Goal: Task Accomplishment & Management: Manage account settings

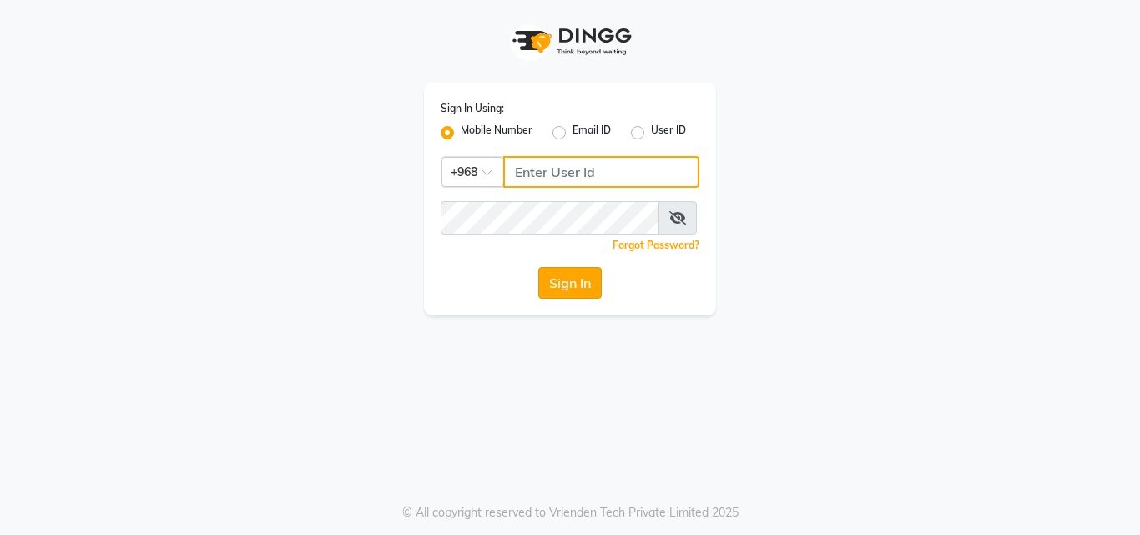
type input "77172336"
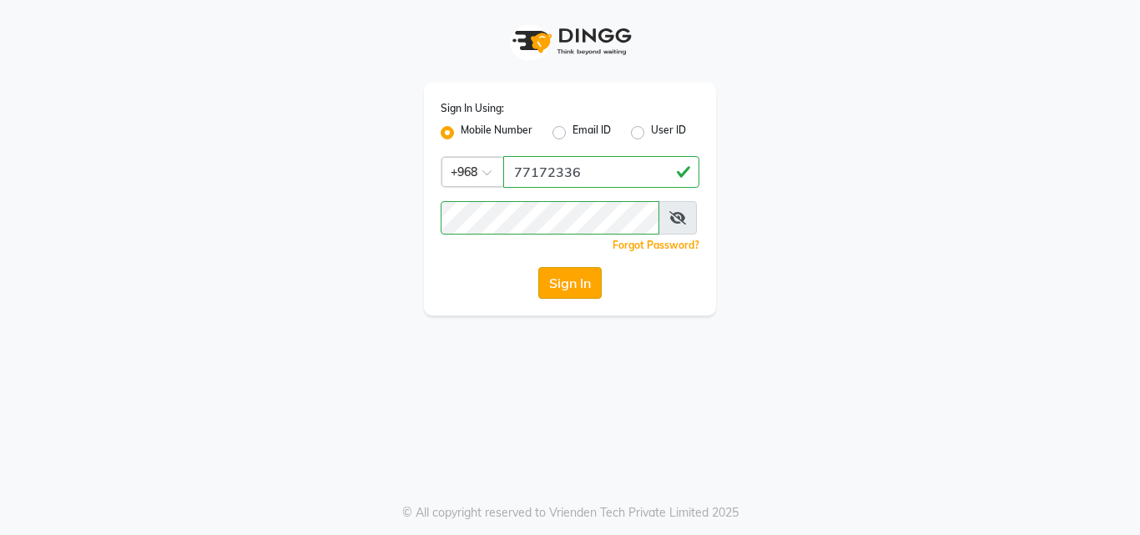
click at [588, 291] on button "Sign In" at bounding box center [569, 283] width 63 height 32
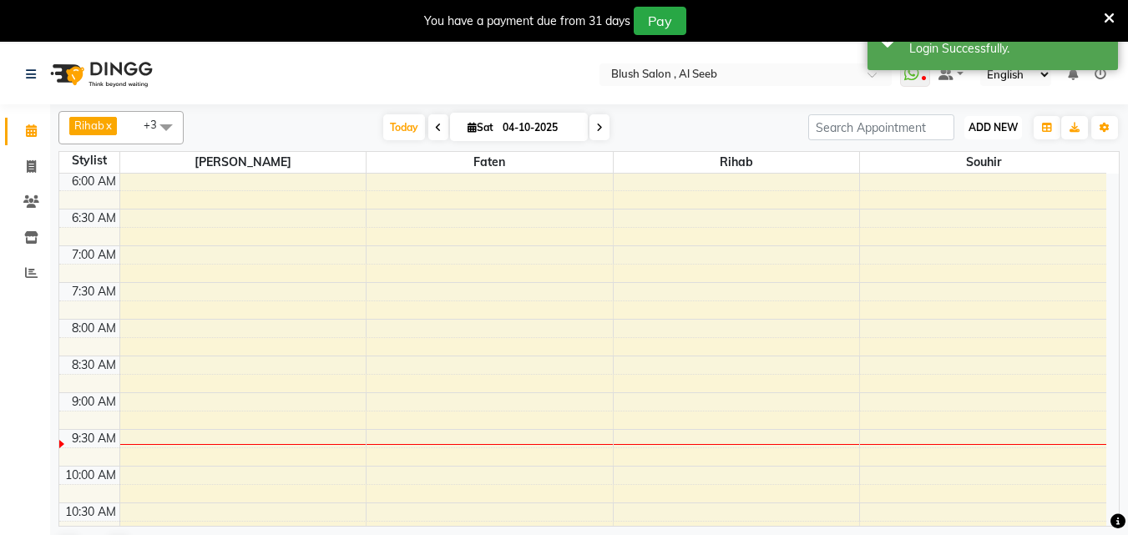
click at [995, 127] on span "ADD NEW" at bounding box center [992, 127] width 49 height 13
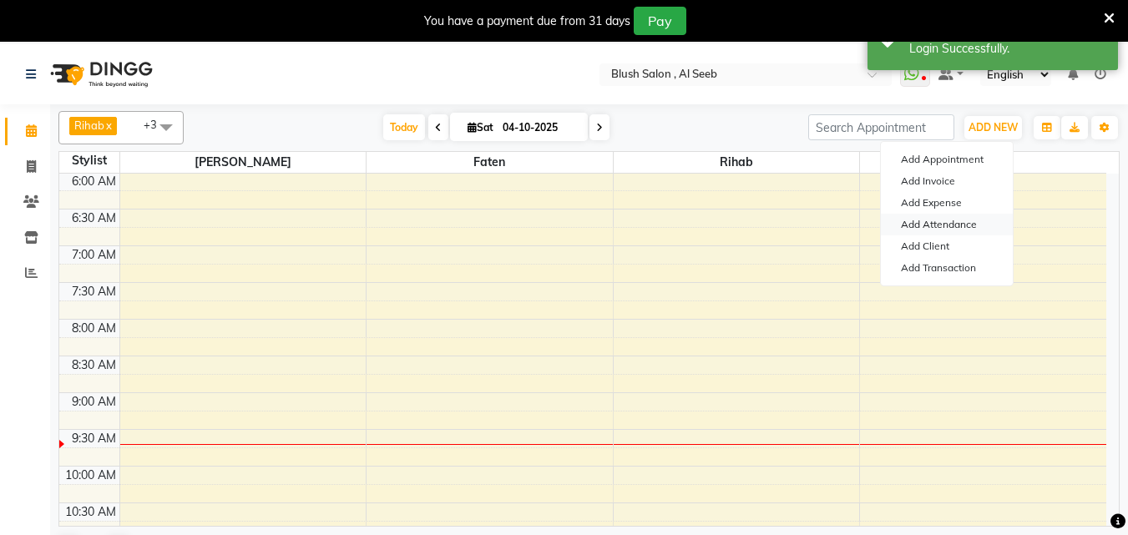
click at [936, 223] on link "Add Attendance" at bounding box center [947, 225] width 132 height 22
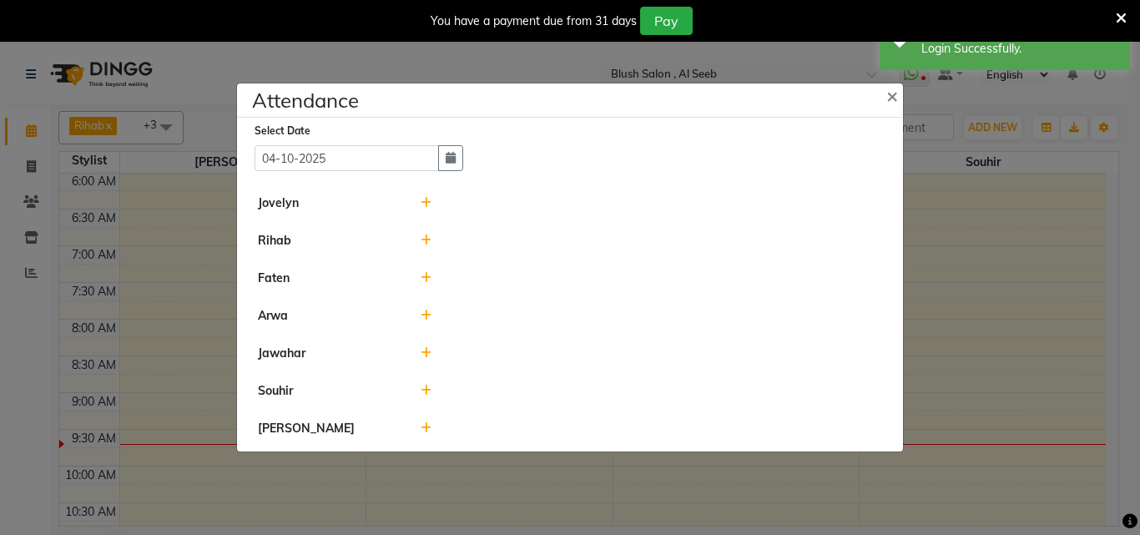
click at [425, 433] on icon at bounding box center [426, 428] width 11 height 12
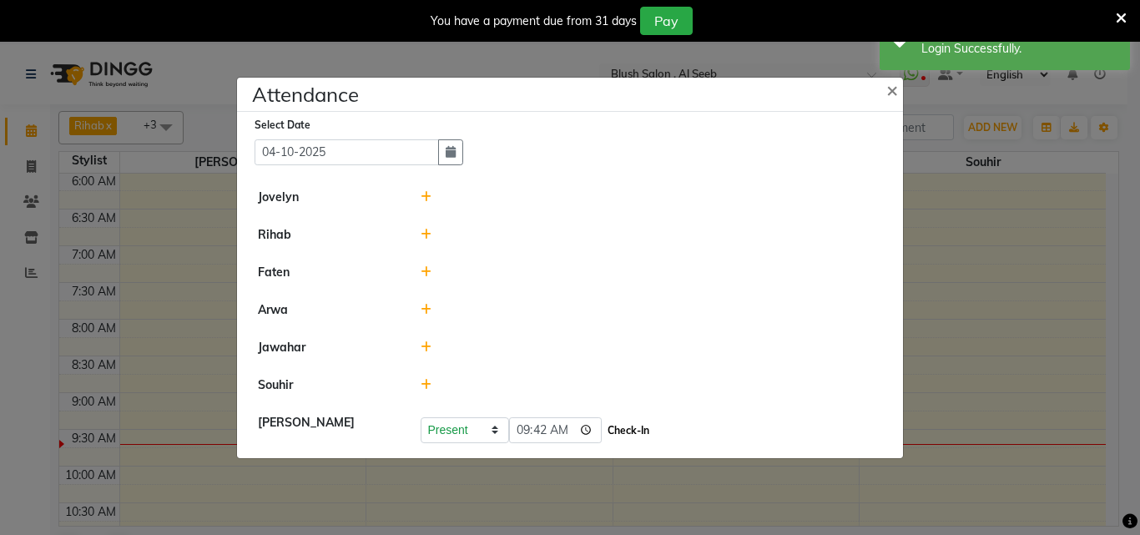
click at [642, 436] on button "Check-In" at bounding box center [628, 430] width 50 height 23
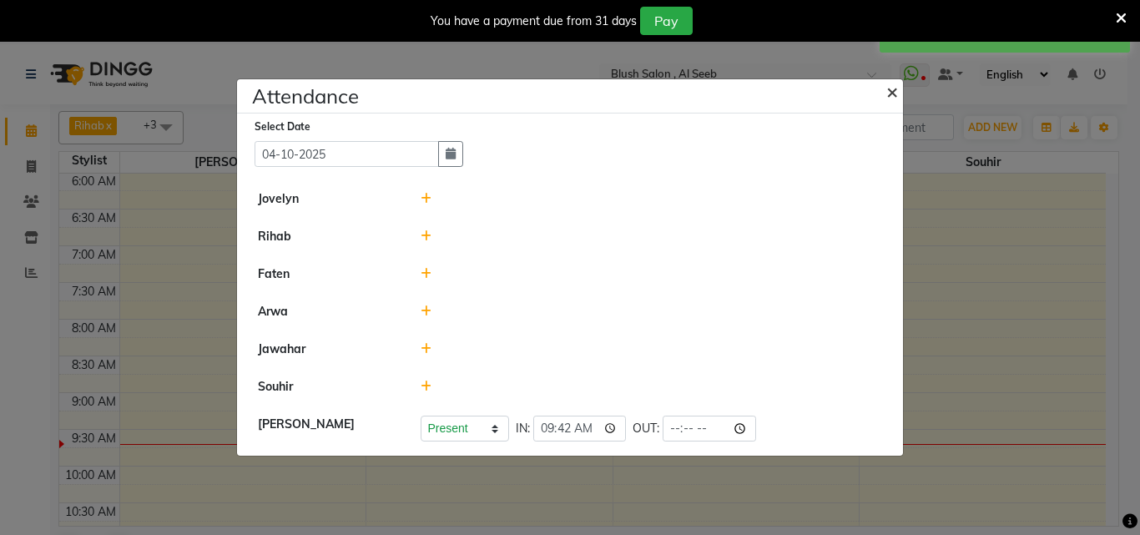
click at [893, 87] on span "×" at bounding box center [892, 90] width 12 height 25
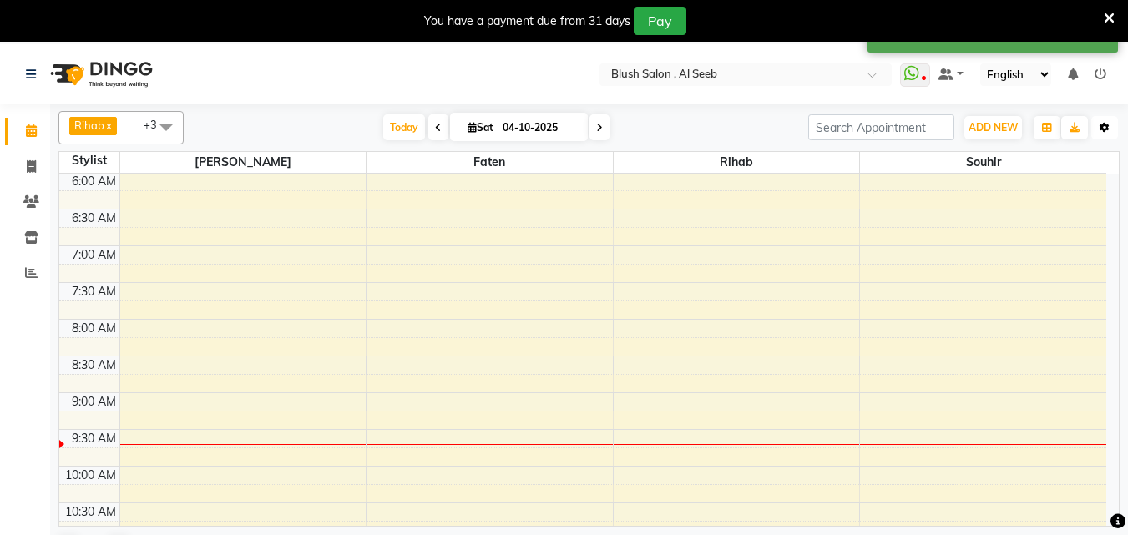
click at [1103, 131] on icon "button" at bounding box center [1104, 128] width 10 height 10
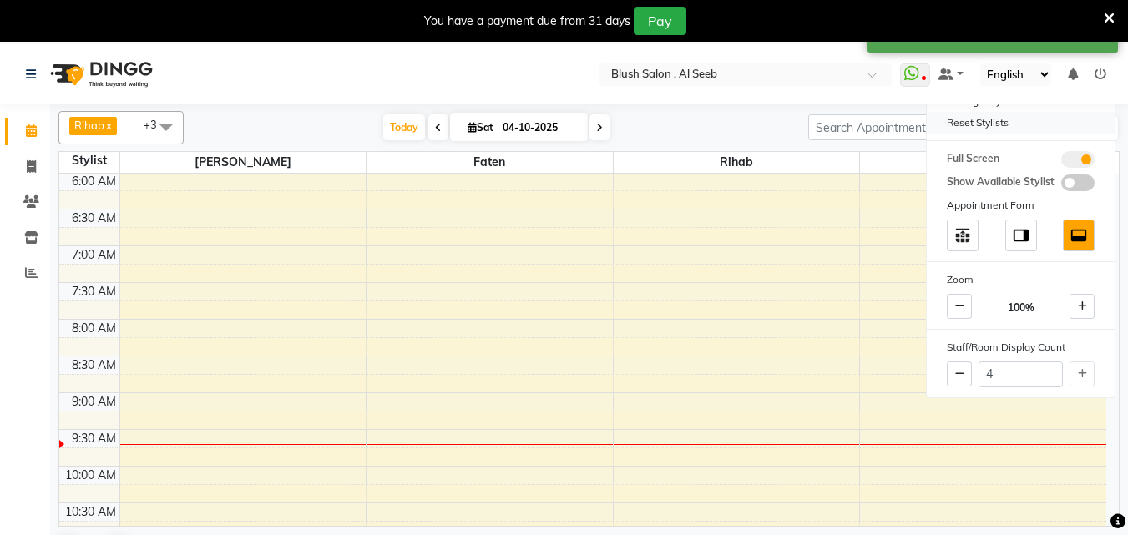
click at [1001, 128] on div "Reset Stylists" at bounding box center [1021, 123] width 188 height 22
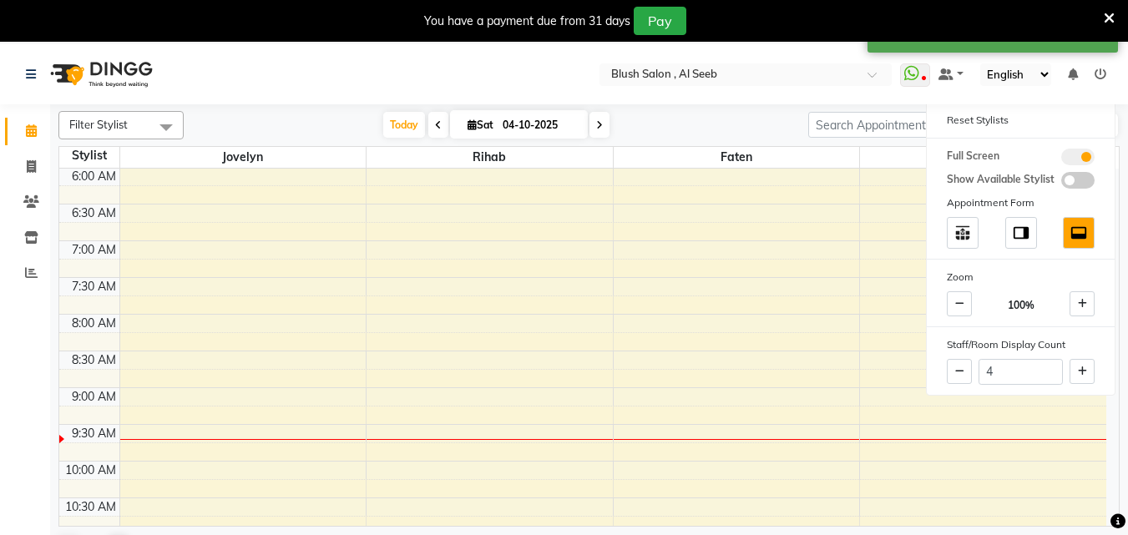
click at [172, 129] on span at bounding box center [165, 127] width 33 height 32
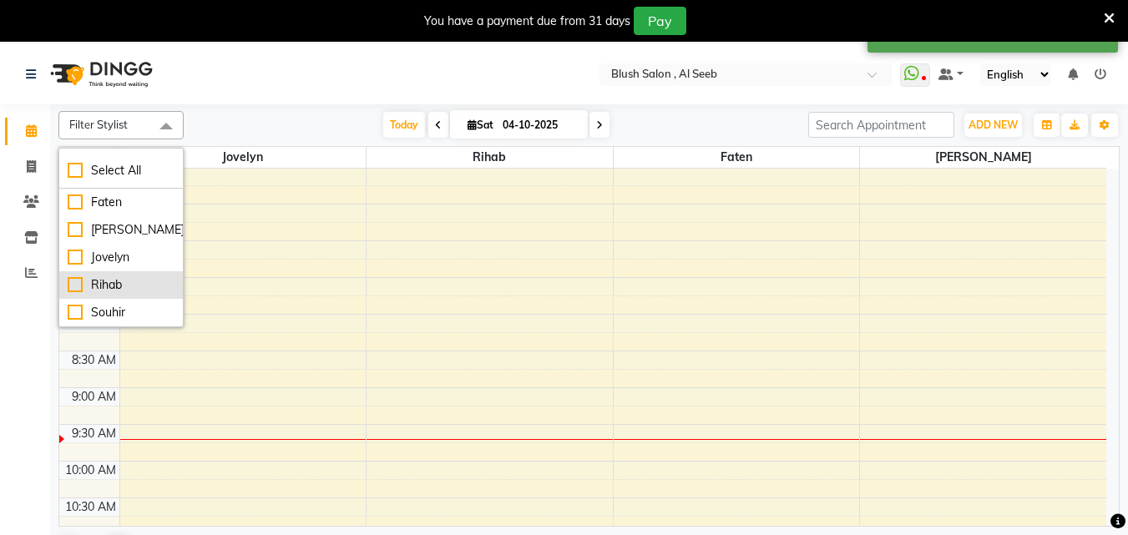
click at [73, 284] on div "Rihab" at bounding box center [121, 285] width 107 height 18
checkbox input "true"
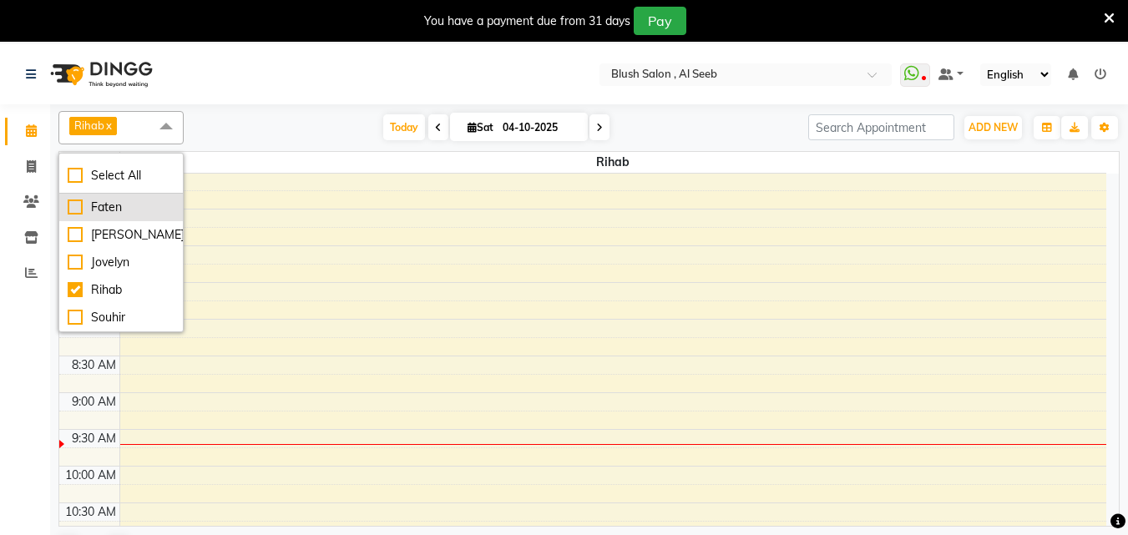
click at [72, 210] on div "Faten" at bounding box center [121, 208] width 107 height 18
checkbox input "true"
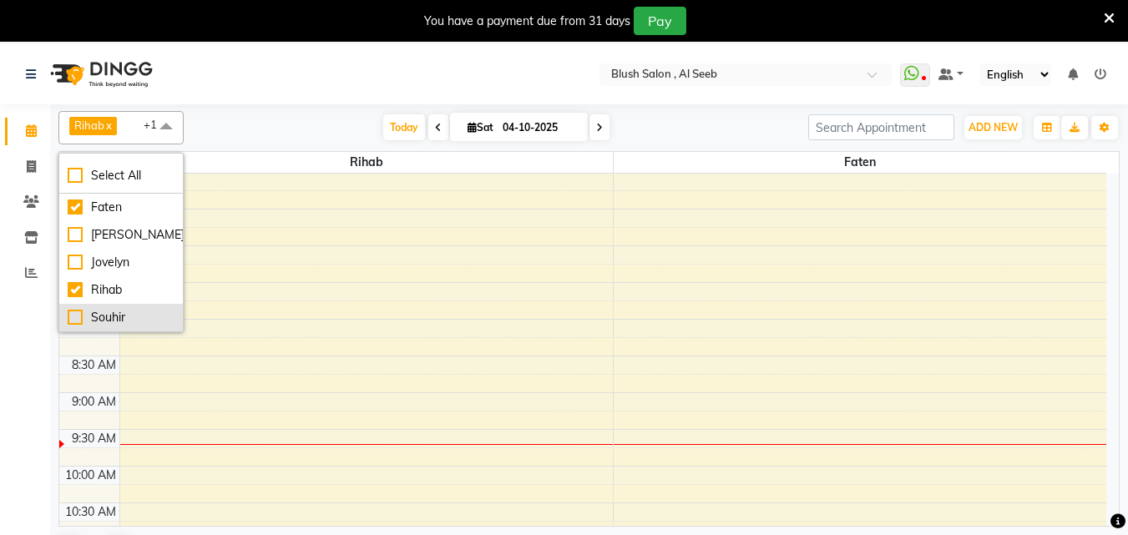
click at [71, 315] on div "Souhir" at bounding box center [121, 318] width 107 height 18
checkbox input "true"
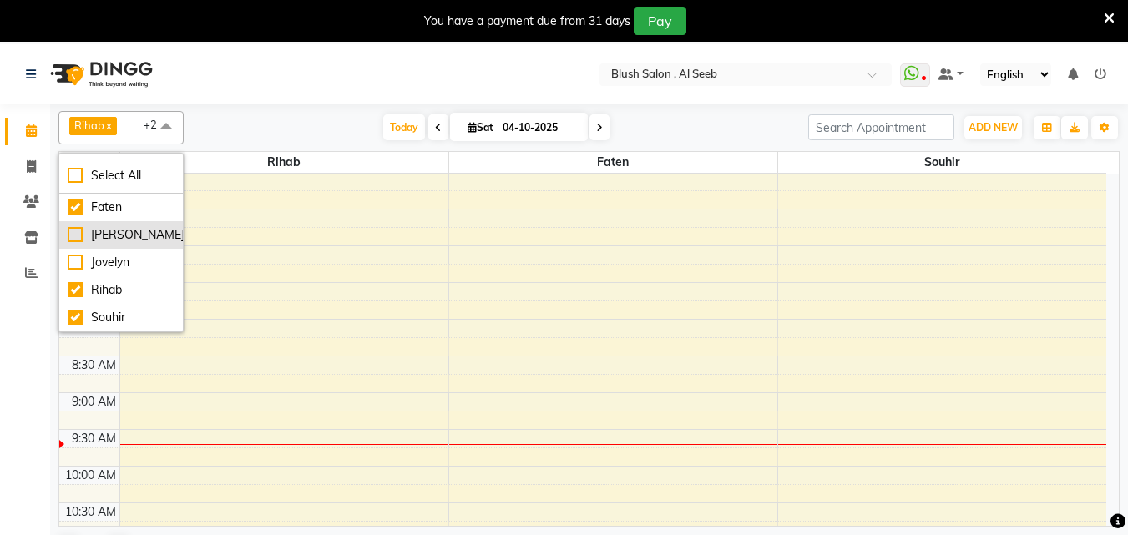
click at [72, 237] on div "[PERSON_NAME]" at bounding box center [121, 235] width 107 height 18
checkbox input "true"
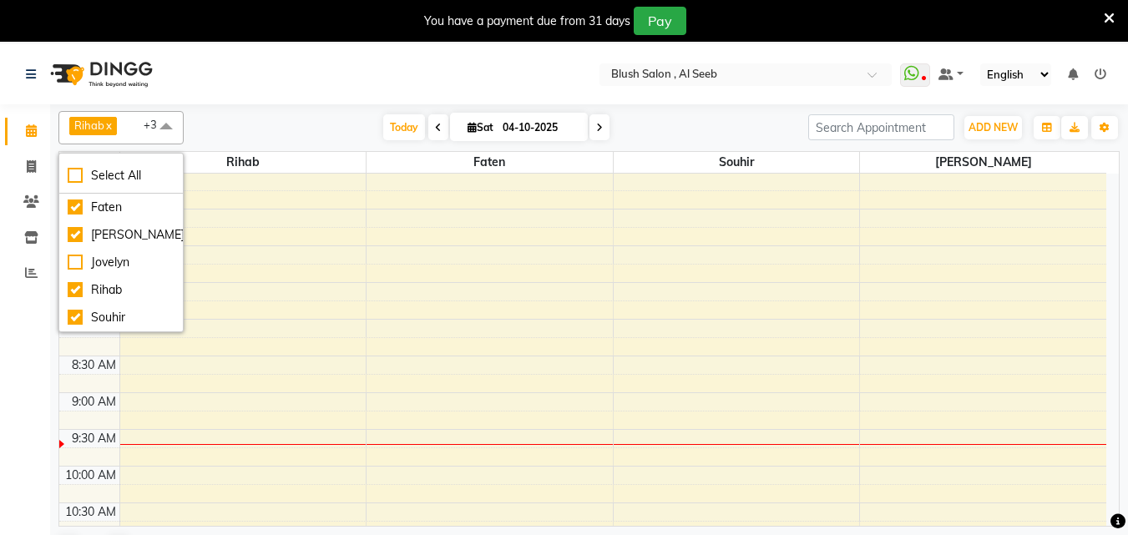
click at [5, 351] on div "Calendar Invoice Clients Inventory Reports Completed InProgress Upcoming Droppe…" at bounding box center [112, 324] width 225 height 462
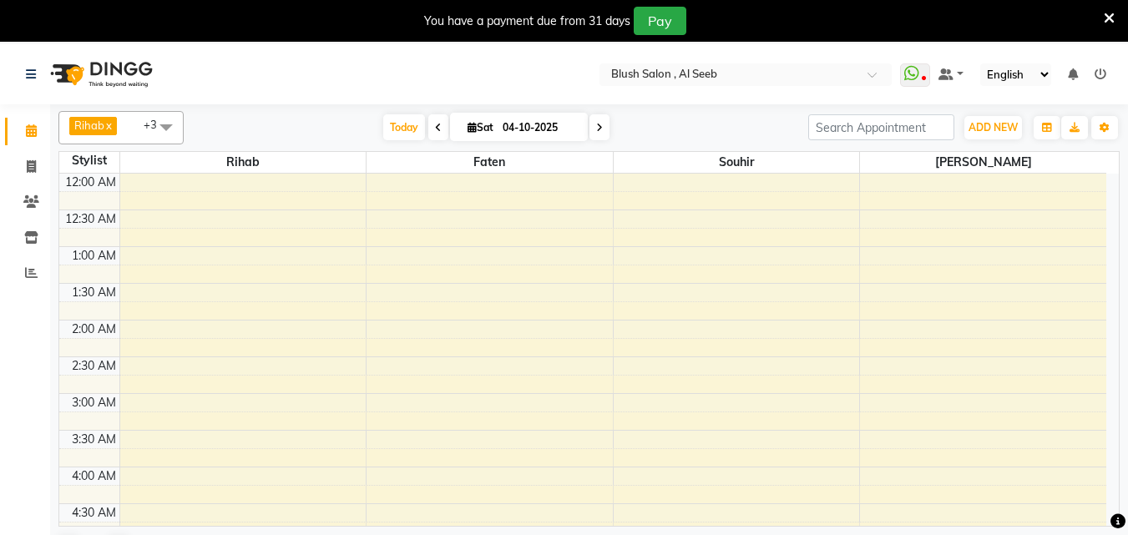
click at [596, 130] on icon at bounding box center [599, 128] width 7 height 10
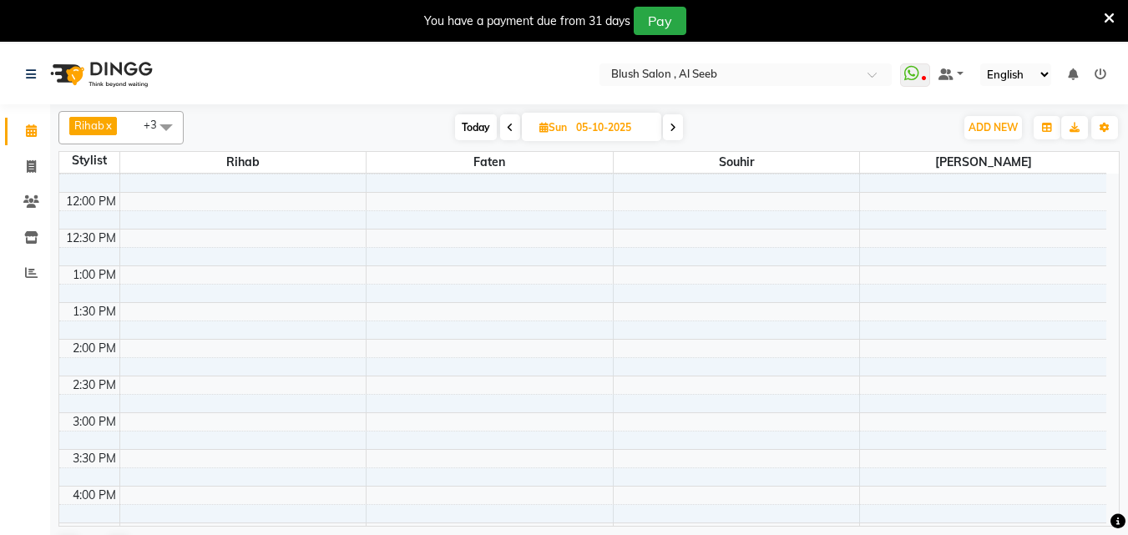
scroll to position [575, 0]
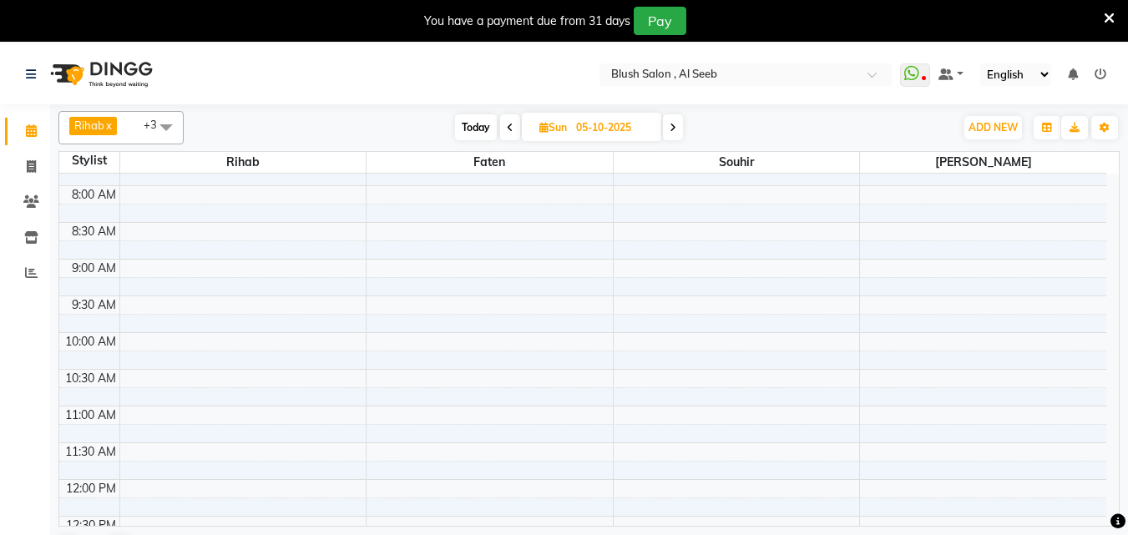
click at [480, 128] on span "Today" at bounding box center [476, 127] width 42 height 26
type input "04-10-2025"
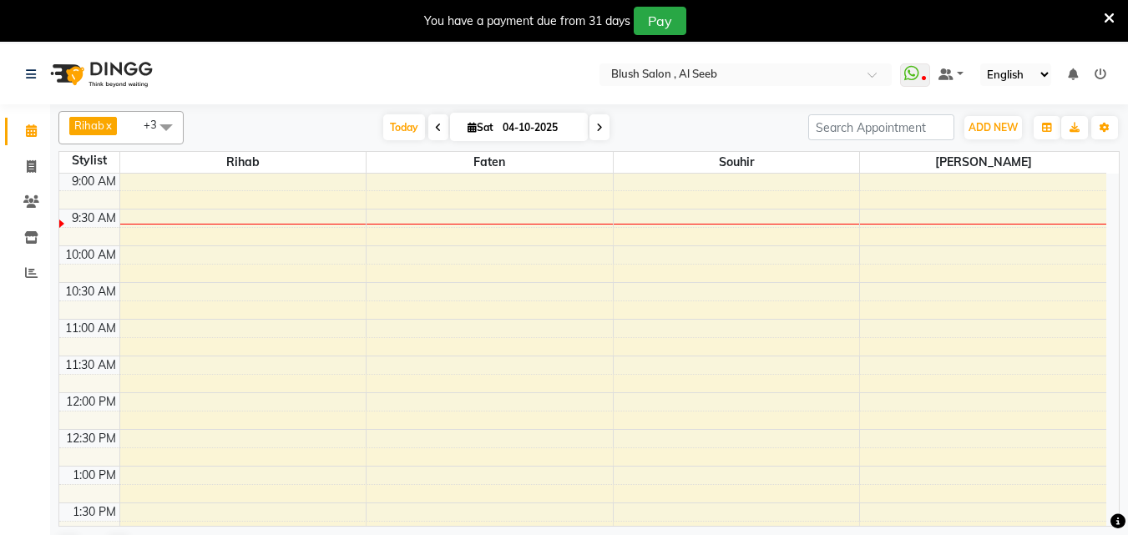
scroll to position [996, 0]
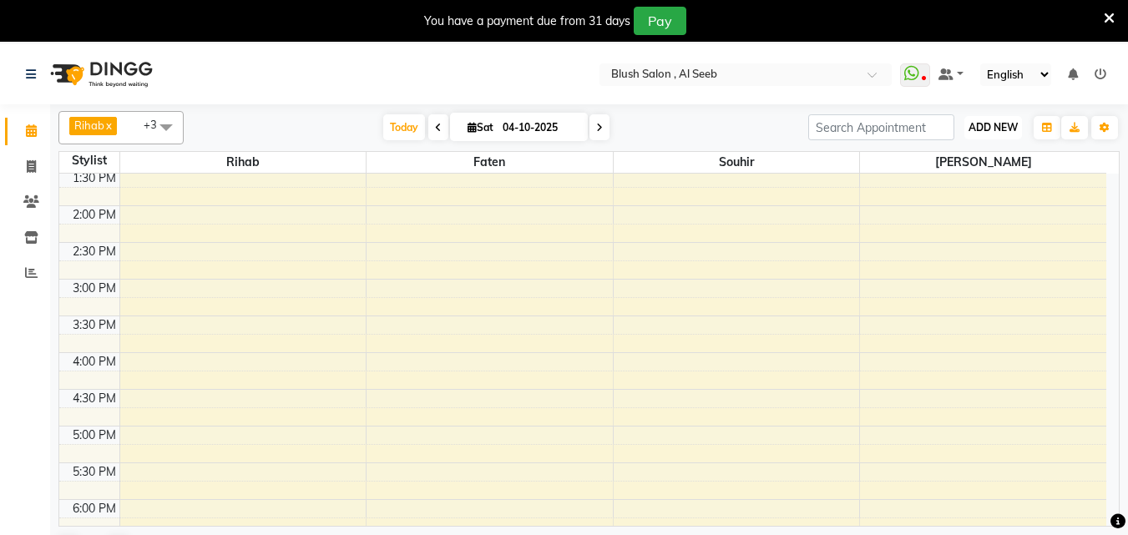
click at [991, 127] on span "ADD NEW" at bounding box center [992, 127] width 49 height 13
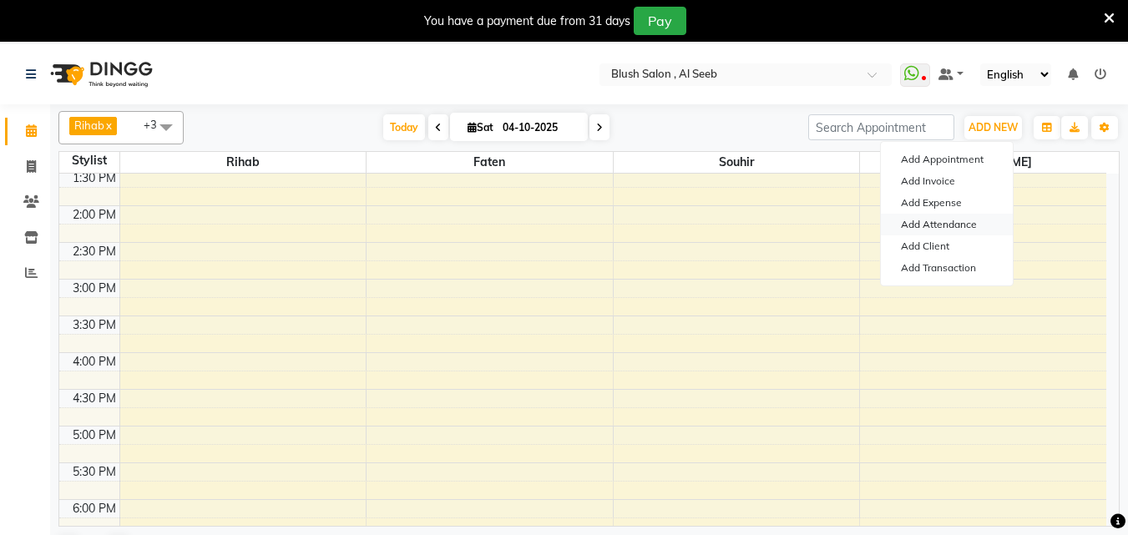
click at [960, 226] on link "Add Attendance" at bounding box center [947, 225] width 132 height 22
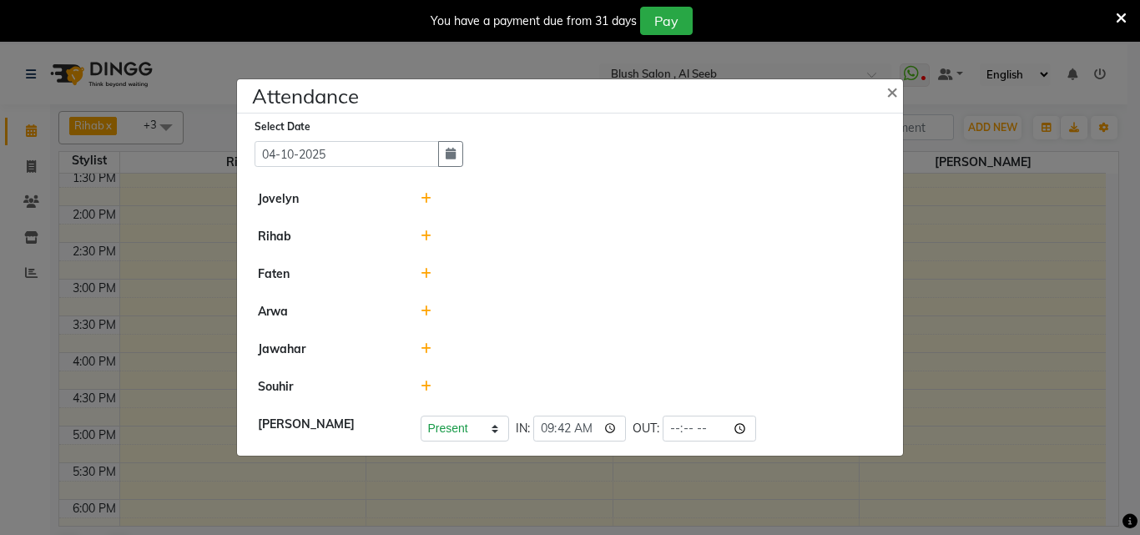
click at [427, 232] on icon at bounding box center [426, 236] width 11 height 12
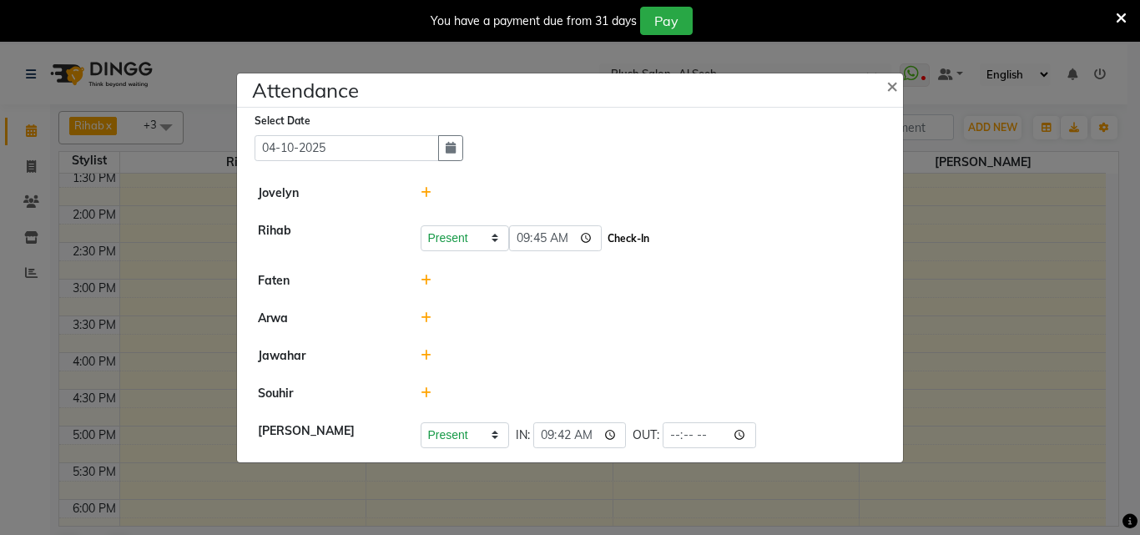
click at [639, 240] on button "Check-In" at bounding box center [628, 238] width 50 height 23
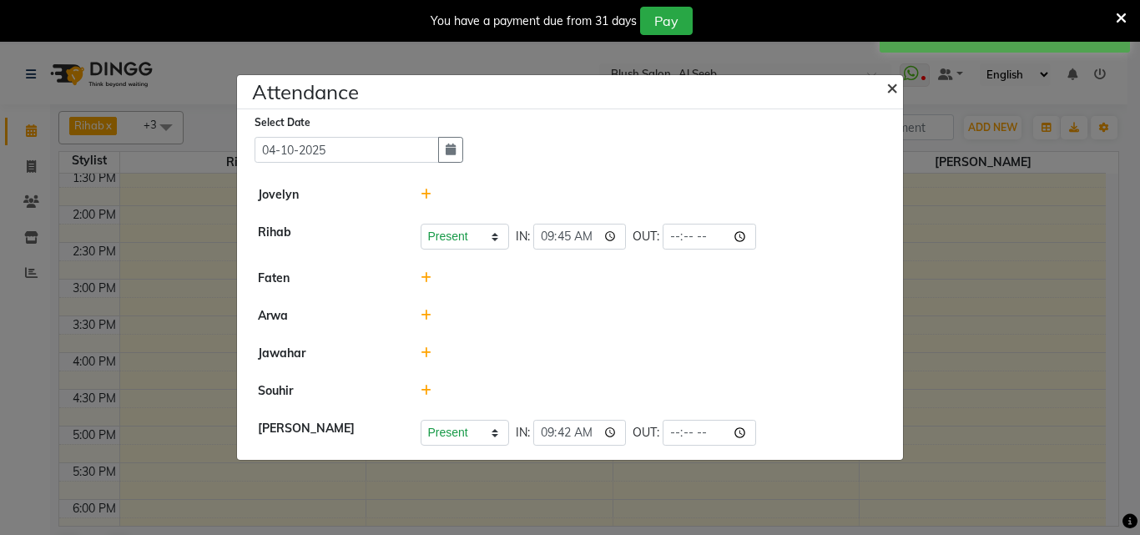
click at [890, 85] on span "×" at bounding box center [892, 86] width 12 height 25
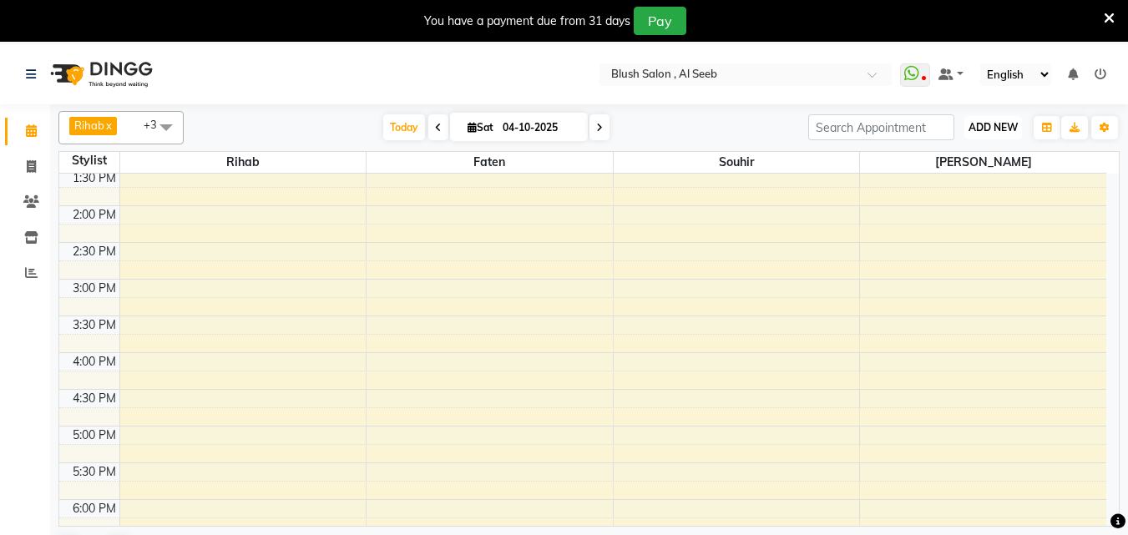
click at [1002, 127] on span "ADD NEW" at bounding box center [992, 127] width 49 height 13
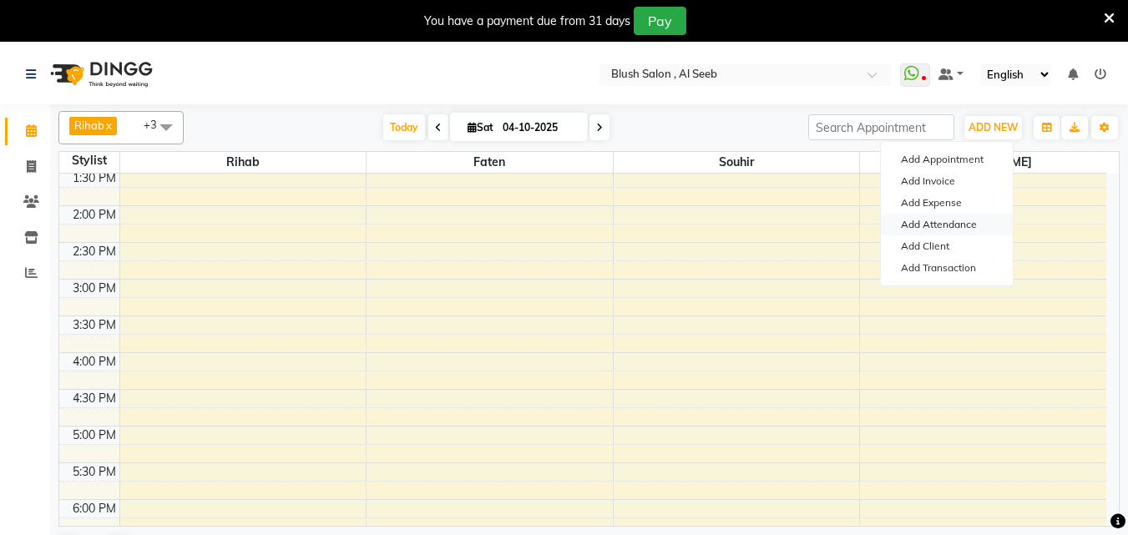
click at [959, 226] on link "Add Attendance" at bounding box center [947, 225] width 132 height 22
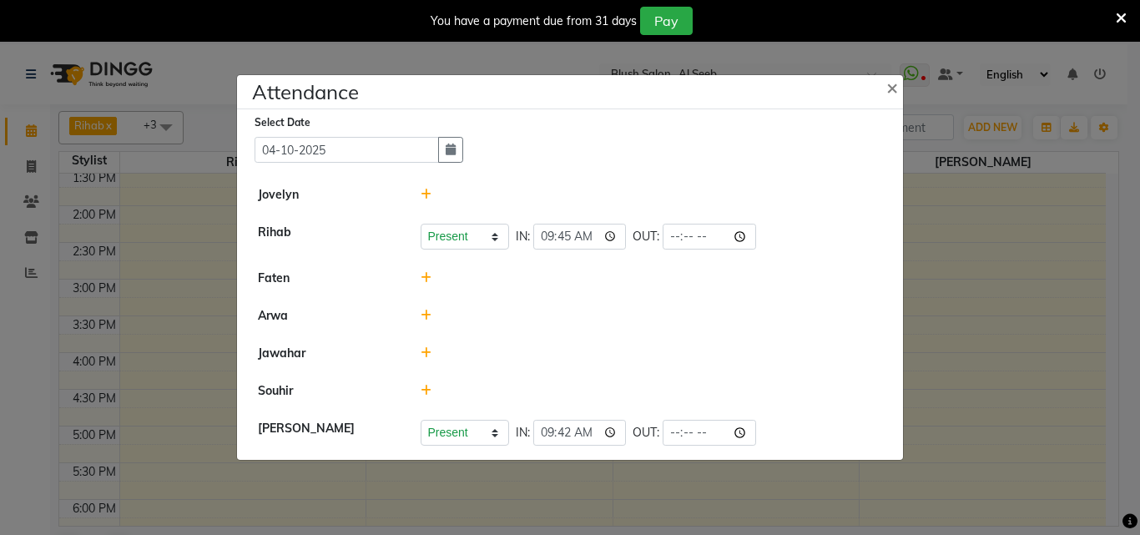
click at [425, 395] on icon at bounding box center [426, 391] width 11 height 12
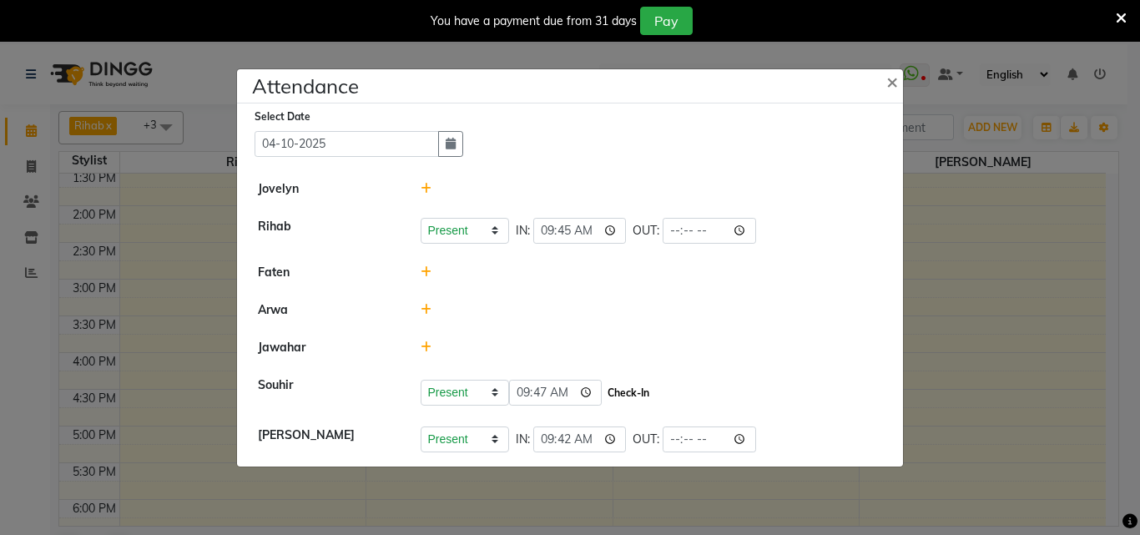
click at [635, 396] on button "Check-In" at bounding box center [628, 392] width 50 height 23
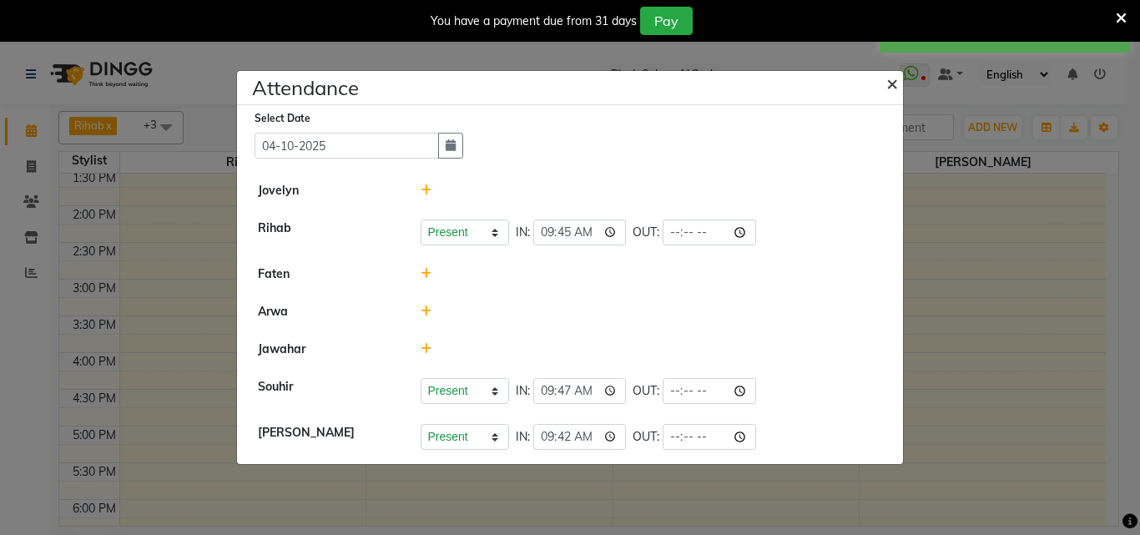
click at [890, 77] on span "×" at bounding box center [892, 82] width 12 height 25
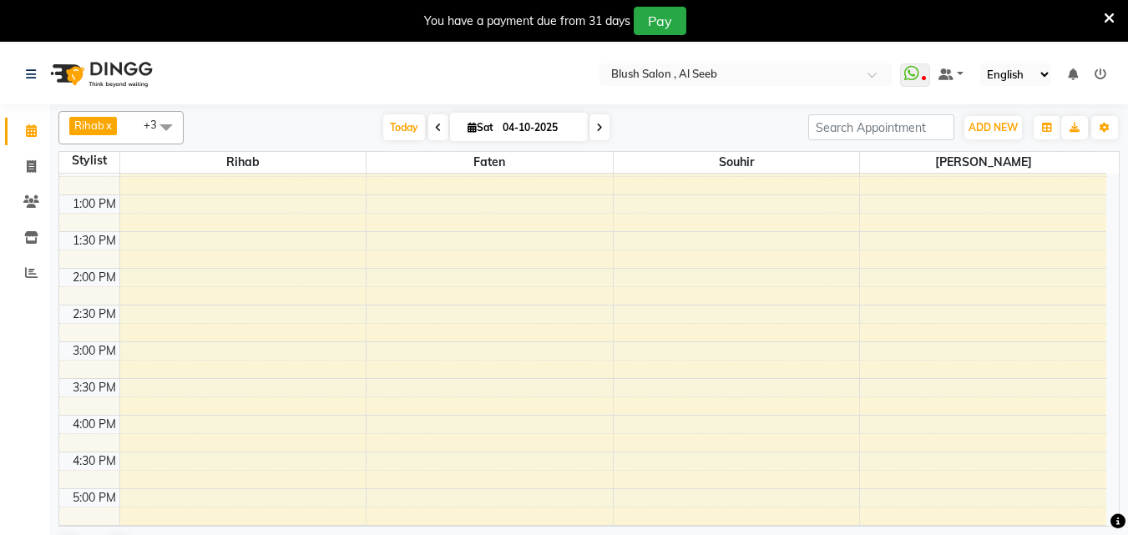
scroll to position [829, 0]
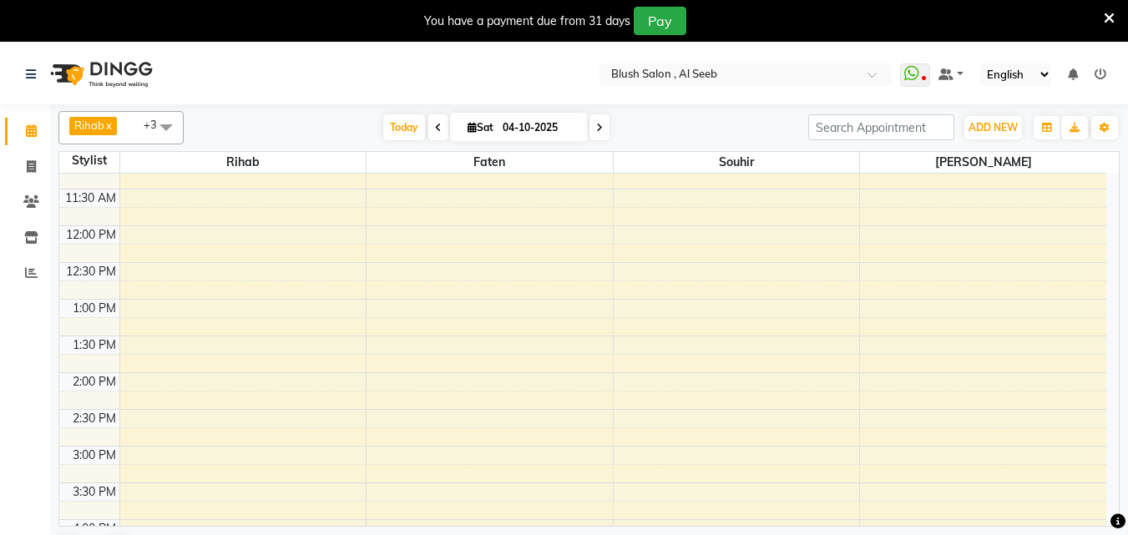
click at [532, 130] on input "04-10-2025" at bounding box center [538, 127] width 83 height 25
select select "10"
select select "2025"
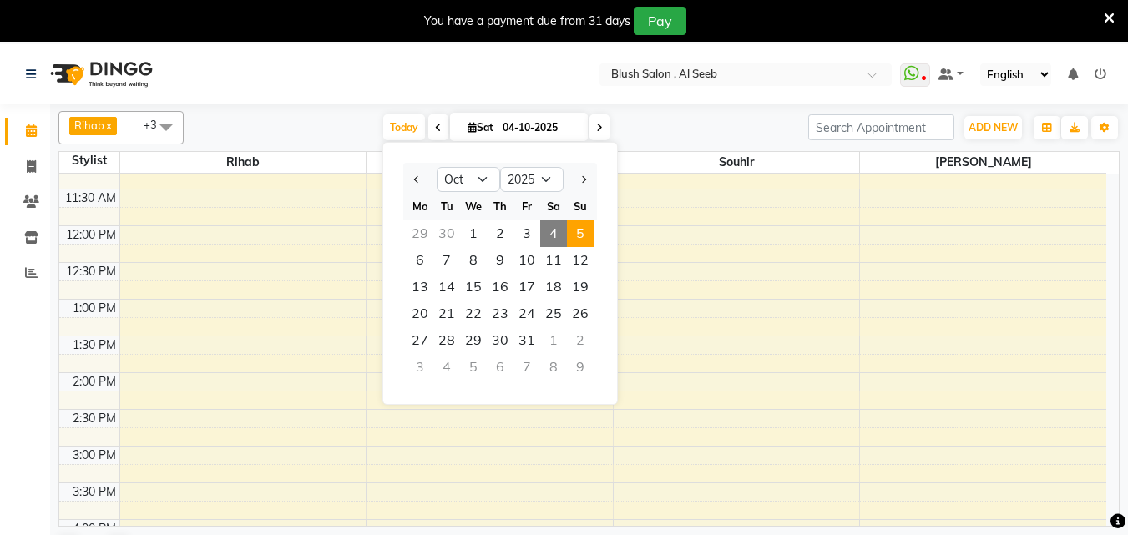
click at [588, 239] on span "5" at bounding box center [580, 233] width 27 height 27
type input "05-10-2025"
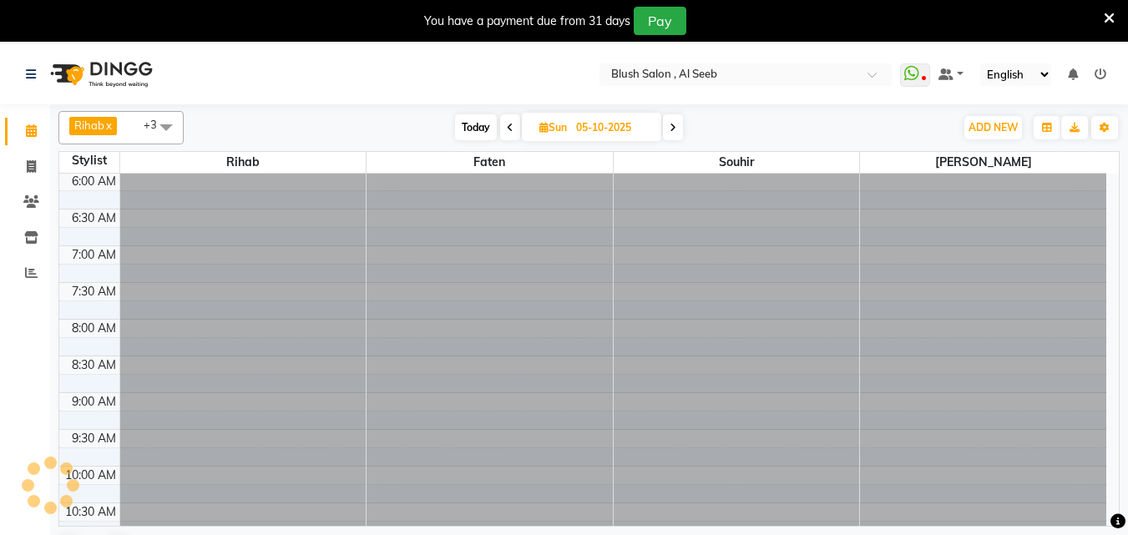
scroll to position [662, 0]
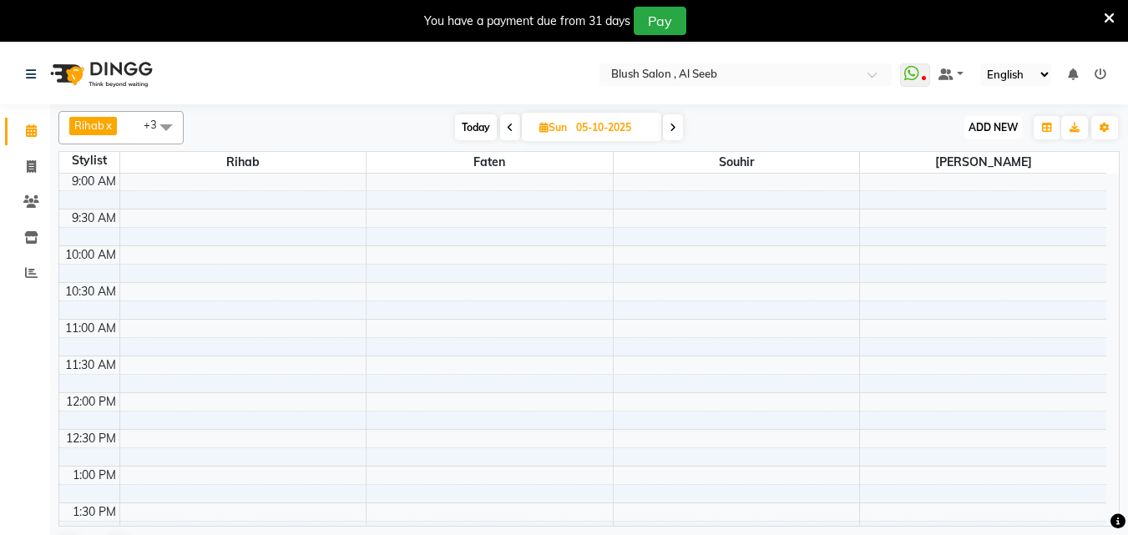
click at [977, 124] on span "ADD NEW" at bounding box center [992, 127] width 49 height 13
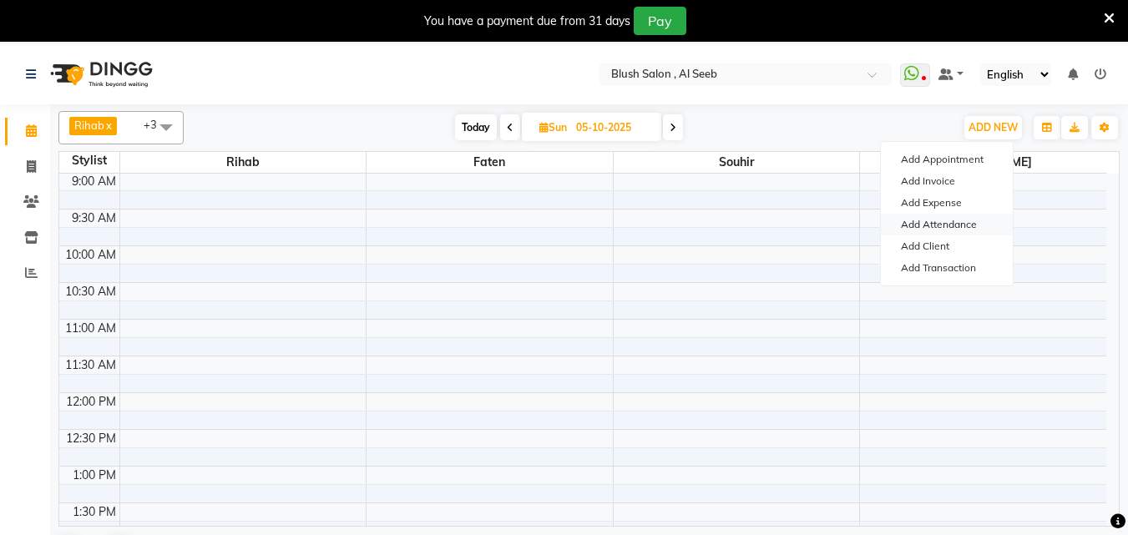
click at [957, 226] on link "Add Attendance" at bounding box center [947, 225] width 132 height 22
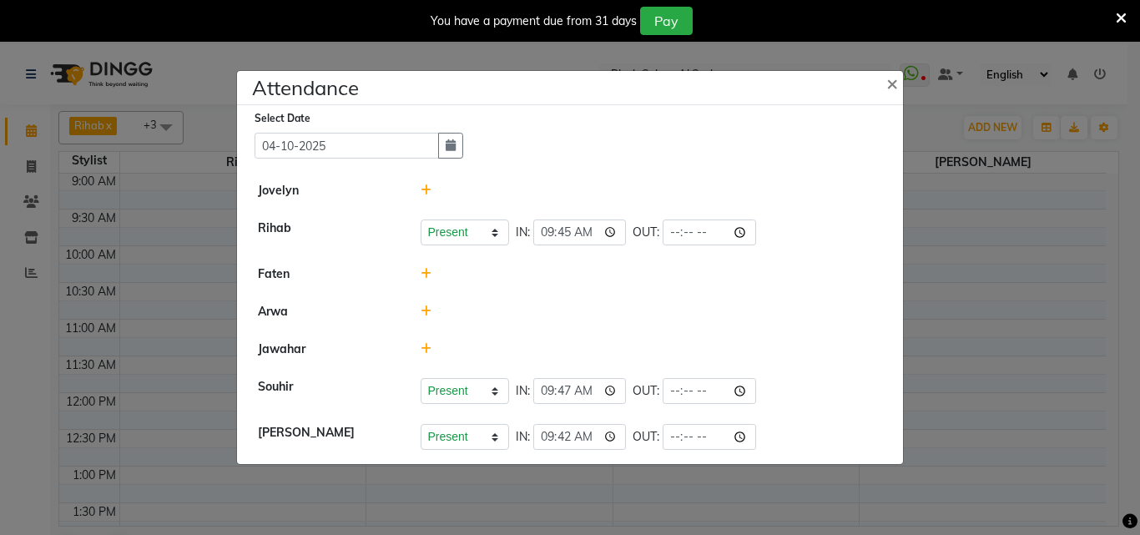
click at [424, 276] on icon at bounding box center [426, 274] width 11 height 12
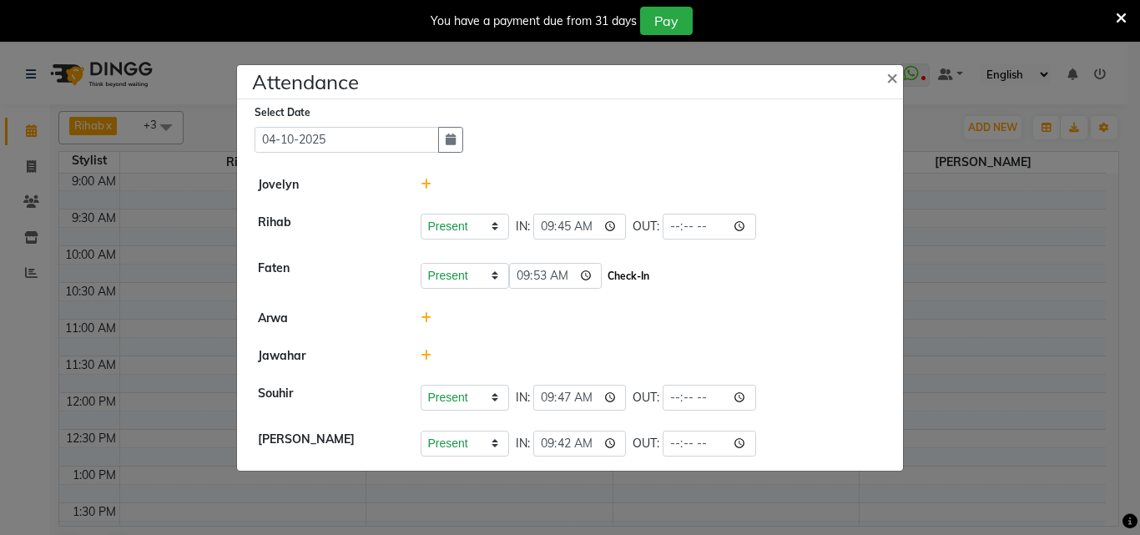
click at [643, 276] on button "Check-In" at bounding box center [628, 276] width 50 height 23
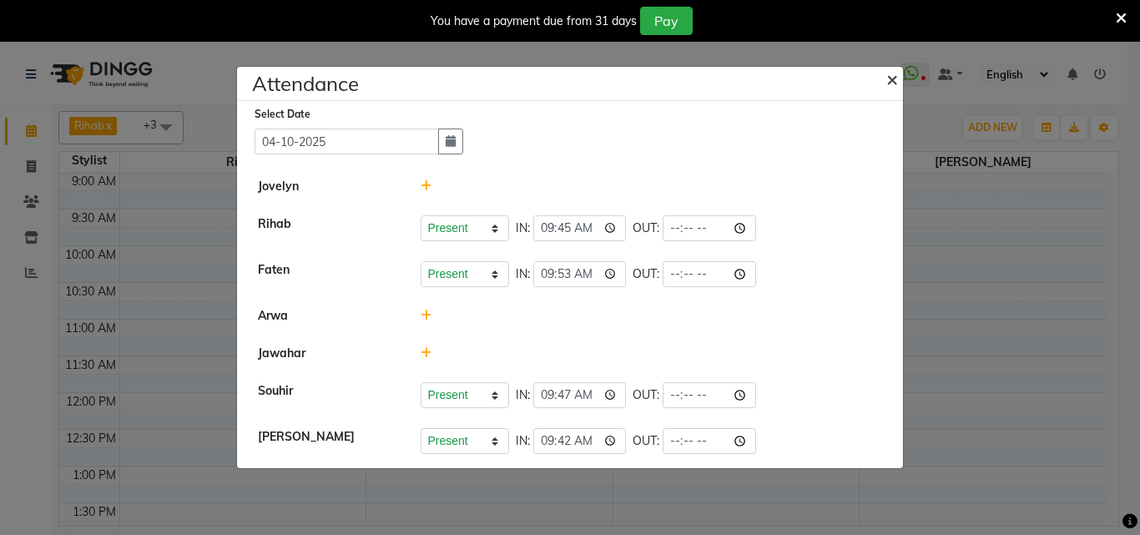
click at [891, 73] on span "×" at bounding box center [892, 78] width 12 height 25
